Goal: Navigation & Orientation: Find specific page/section

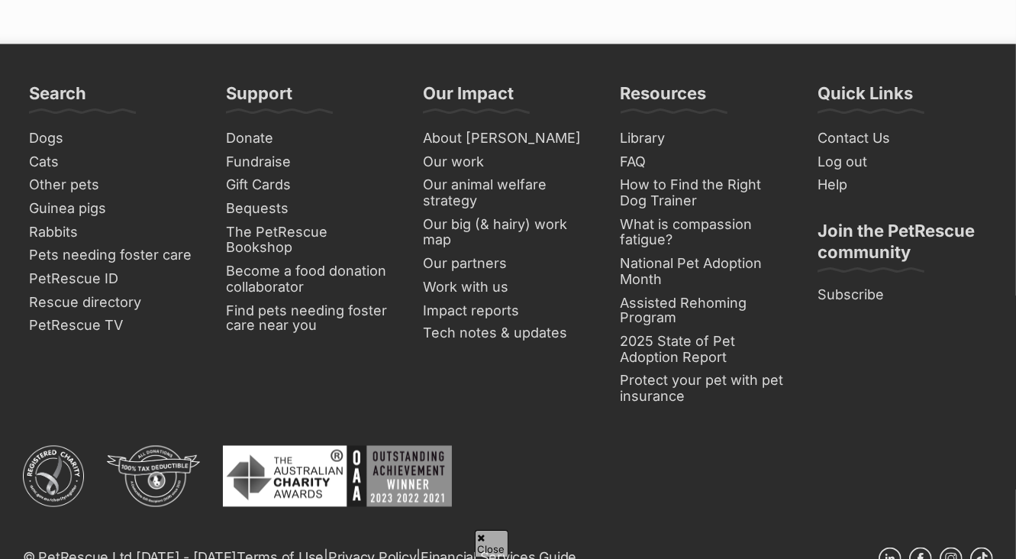
scroll to position [1814, 0]
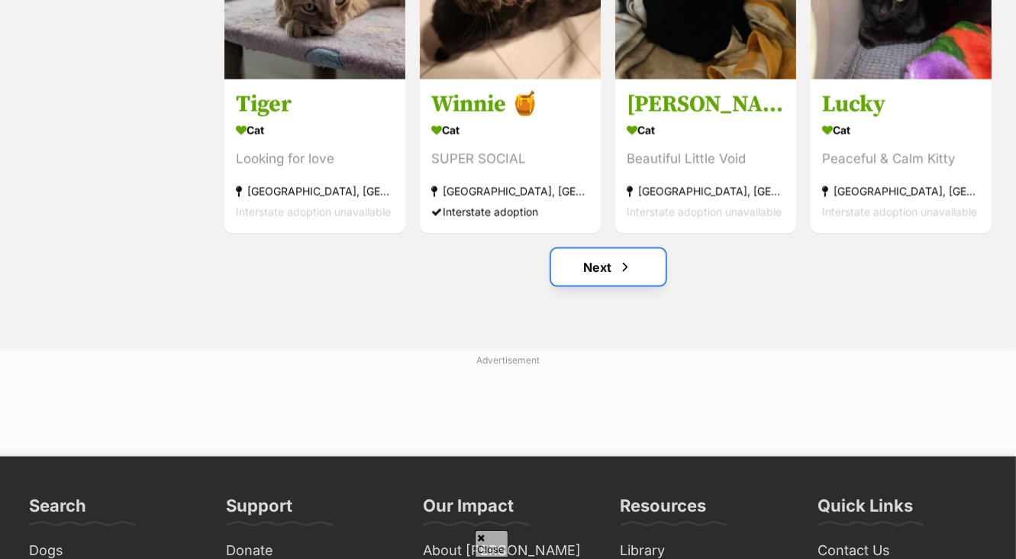
click at [609, 264] on link "Next" at bounding box center [608, 267] width 114 height 37
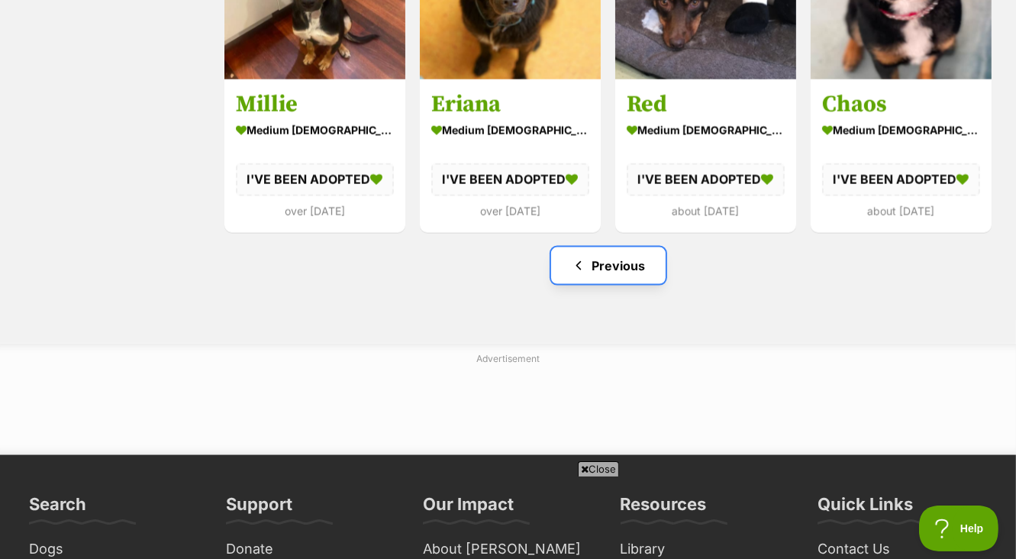
click at [609, 254] on link "Previous" at bounding box center [608, 265] width 114 height 37
